Goal: Information Seeking & Learning: Check status

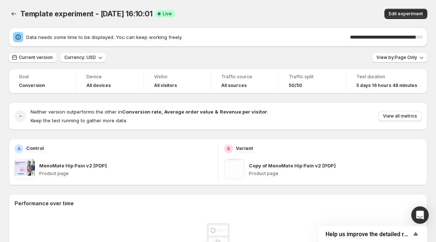
click at [13, 13] on icon "Back" at bounding box center [13, 13] width 7 height 7
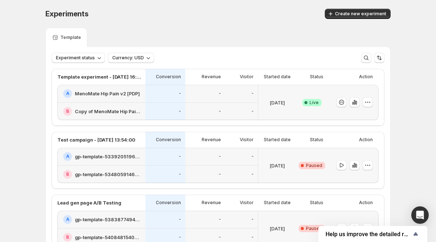
click at [231, 116] on div "-" at bounding box center [241, 111] width 33 height 18
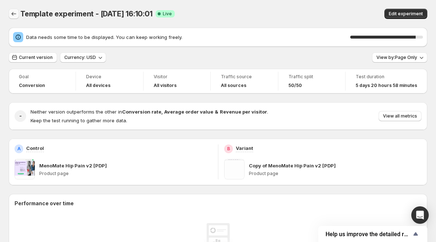
click at [15, 13] on icon "Back" at bounding box center [13, 13] width 7 height 7
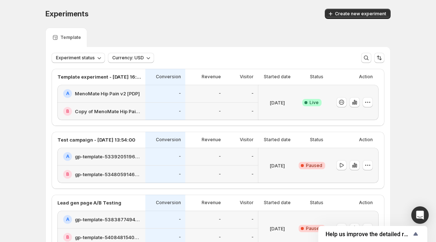
click at [148, 102] on div "-" at bounding box center [165, 111] width 40 height 18
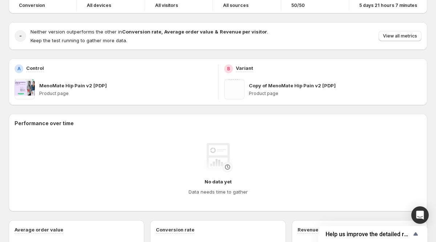
scroll to position [71, 0]
